Goal: Navigation & Orientation: Find specific page/section

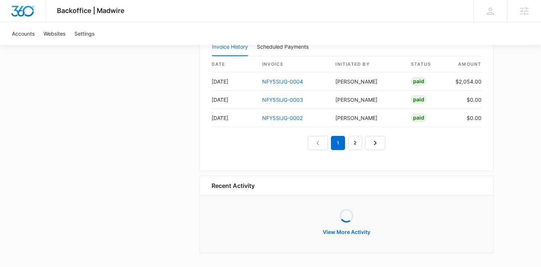
scroll to position [793, 0]
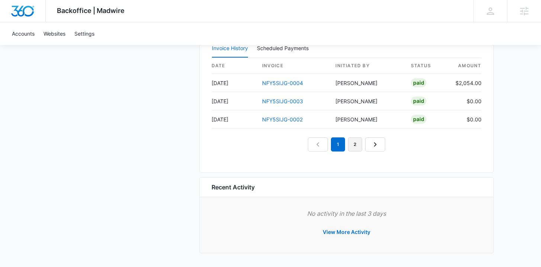
click at [355, 140] on link "2" at bounding box center [355, 144] width 14 height 14
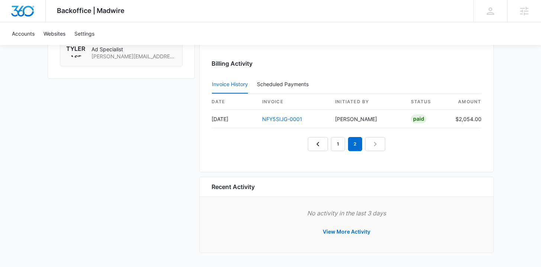
scroll to position [757, 0]
click at [339, 143] on link "1" at bounding box center [338, 144] width 14 height 14
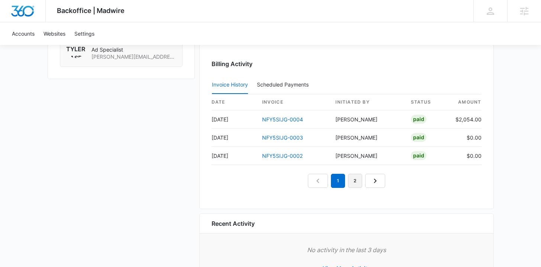
click at [356, 180] on link "2" at bounding box center [355, 181] width 14 height 14
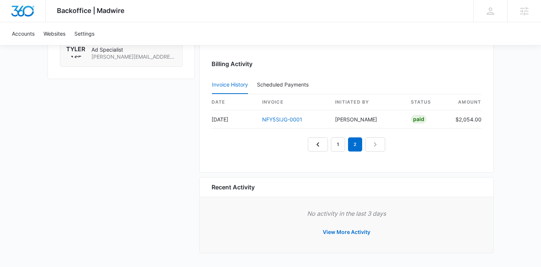
click at [373, 148] on nav "1 2" at bounding box center [346, 144] width 77 height 14
click at [339, 145] on link "1" at bounding box center [338, 144] width 14 height 14
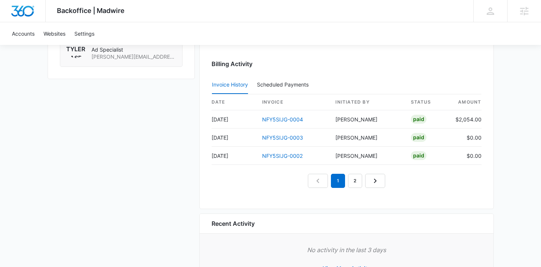
click at [316, 177] on nav "1 2" at bounding box center [346, 181] width 77 height 14
click at [353, 181] on link "2" at bounding box center [355, 181] width 14 height 14
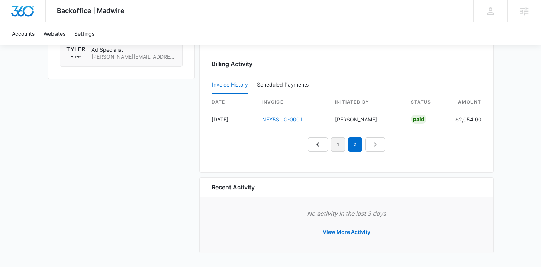
click at [333, 145] on link "1" at bounding box center [338, 144] width 14 height 14
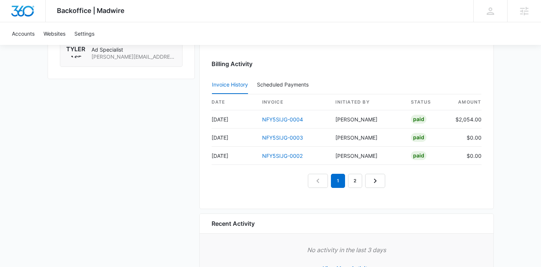
click at [313, 179] on nav "1 2" at bounding box center [346, 181] width 77 height 14
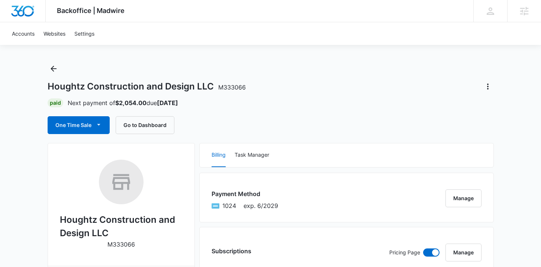
scroll to position [0, 0]
